Goal: Information Seeking & Learning: Learn about a topic

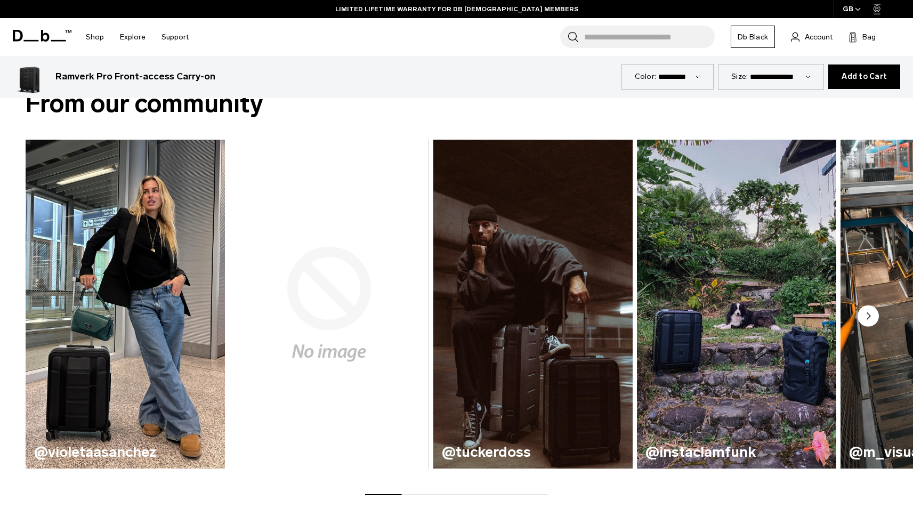
scroll to position [134, 0]
click at [872, 323] on circle "Next slide" at bounding box center [868, 315] width 21 height 21
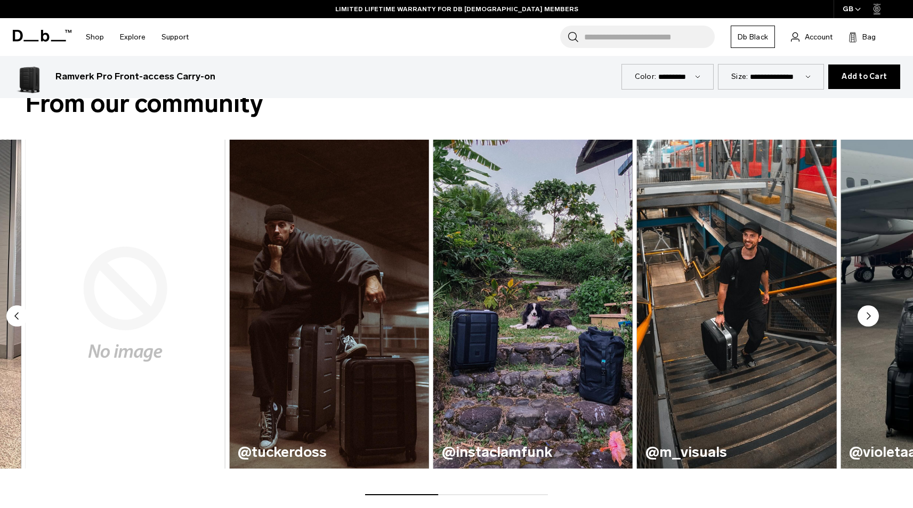
click at [871, 323] on circle "Next slide" at bounding box center [868, 315] width 21 height 21
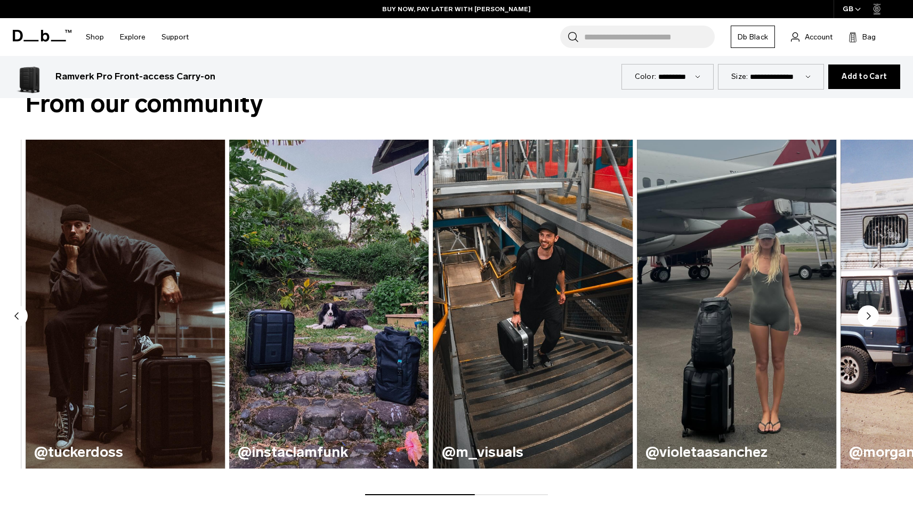
click at [872, 323] on circle "Next slide" at bounding box center [868, 315] width 21 height 21
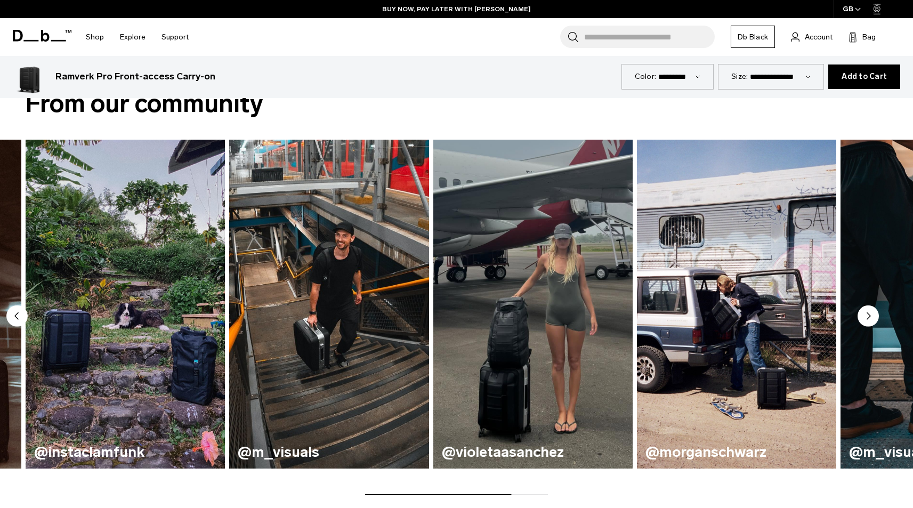
click at [872, 323] on circle "Next slide" at bounding box center [868, 315] width 21 height 21
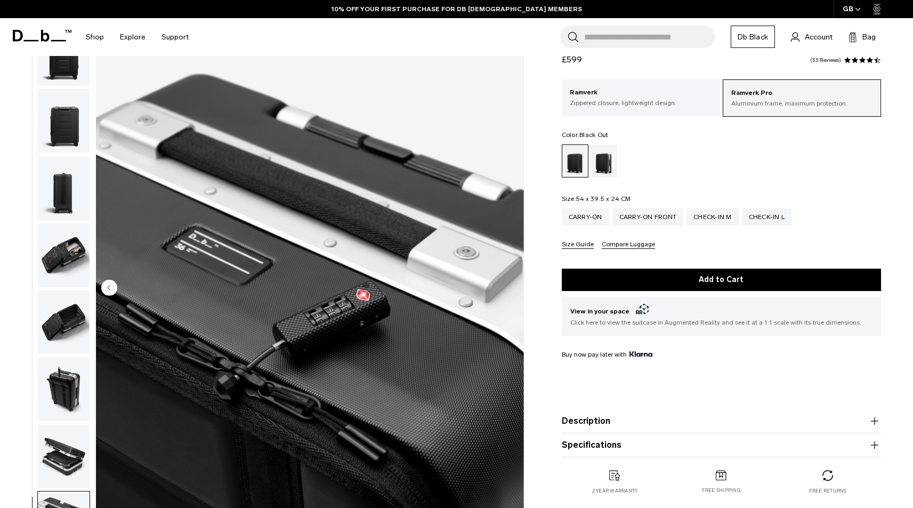
scroll to position [0, 0]
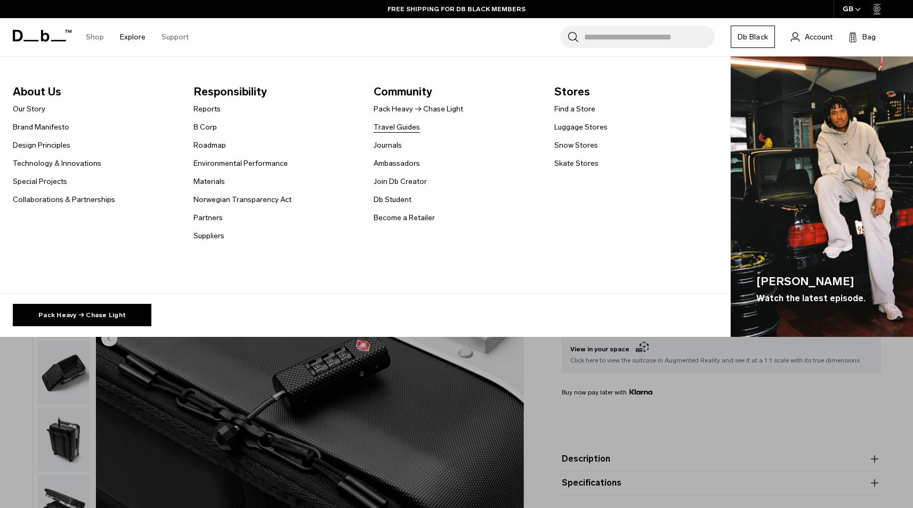
click at [403, 127] on link "Travel Guides" at bounding box center [397, 127] width 46 height 11
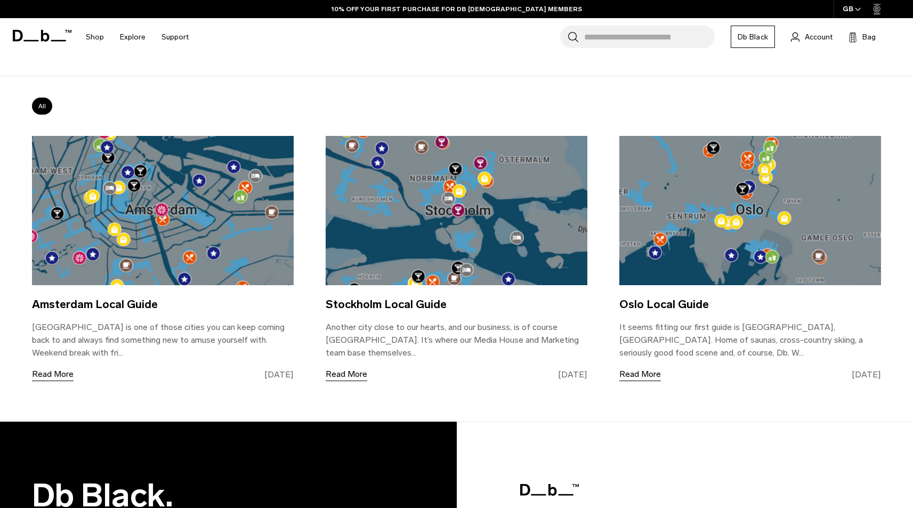
scroll to position [168, 0]
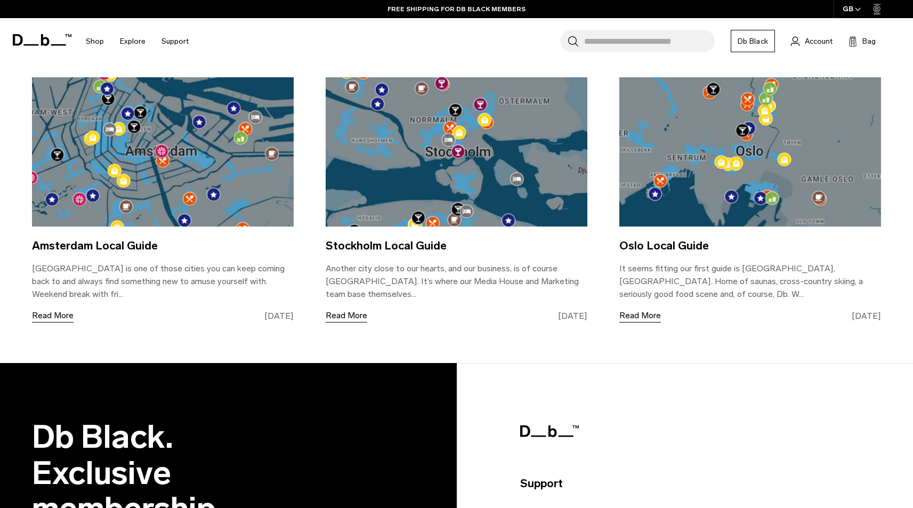
click at [689, 159] on img at bounding box center [750, 151] width 262 height 149
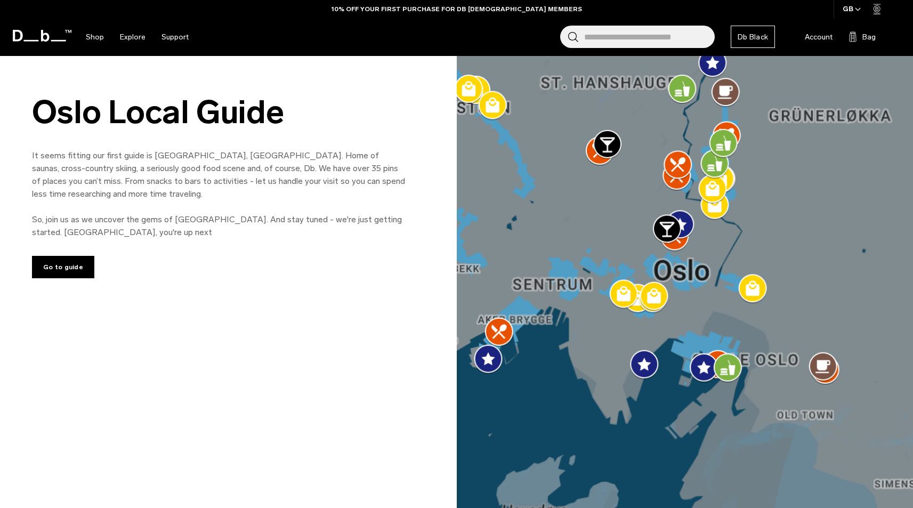
click at [825, 371] on img at bounding box center [685, 296] width 457 height 480
click at [68, 256] on link "Go to guide" at bounding box center [63, 267] width 62 height 22
